Goal: Information Seeking & Learning: Learn about a topic

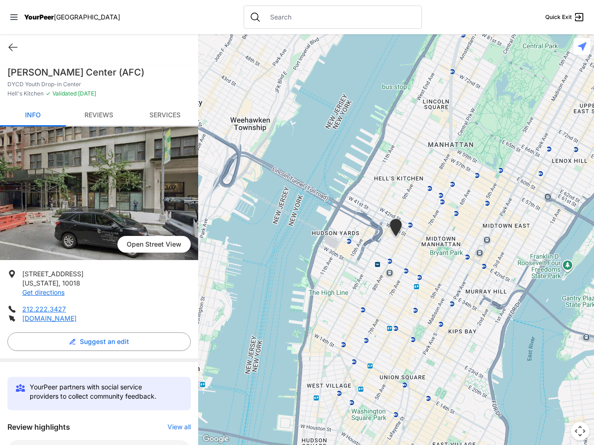
click at [14, 17] on icon at bounding box center [13, 17] width 7 height 6
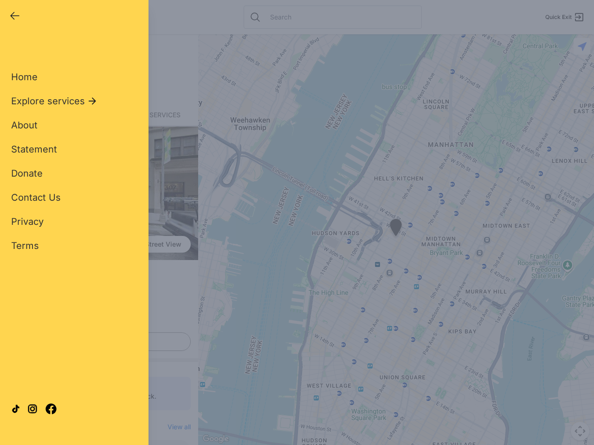
click at [13, 47] on div "Home Explore services About Statement Donate Contact Us Privacy Terms" at bounding box center [74, 147] width 126 height 212
click at [97, 342] on div "Single Adult Families Soup Kitchen Food Pantry Toiletries Restrooms Showers Lau…" at bounding box center [74, 212] width 126 height 343
click at [174, 427] on div "Close panel YourPeer [GEOGRAPHIC_DATA] Quick Exit Single Adult Families Soup Ki…" at bounding box center [297, 222] width 594 height 445
click at [396, 240] on div "Close panel YourPeer [GEOGRAPHIC_DATA] Quick Exit Single Adult Families Soup Ki…" at bounding box center [297, 222] width 594 height 445
